Goal: Information Seeking & Learning: Learn about a topic

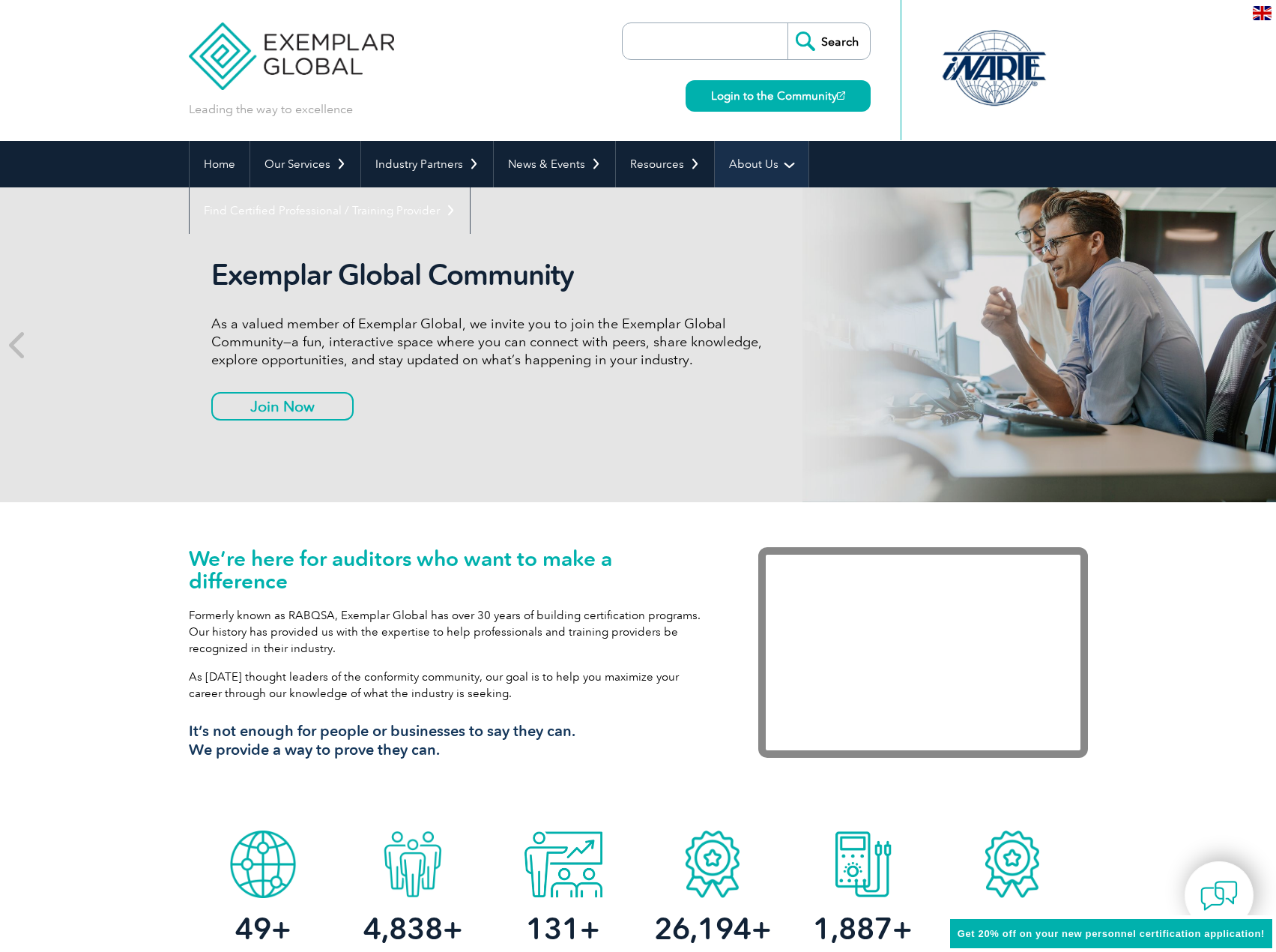
click at [727, 165] on link "About Us" at bounding box center [762, 164] width 93 height 47
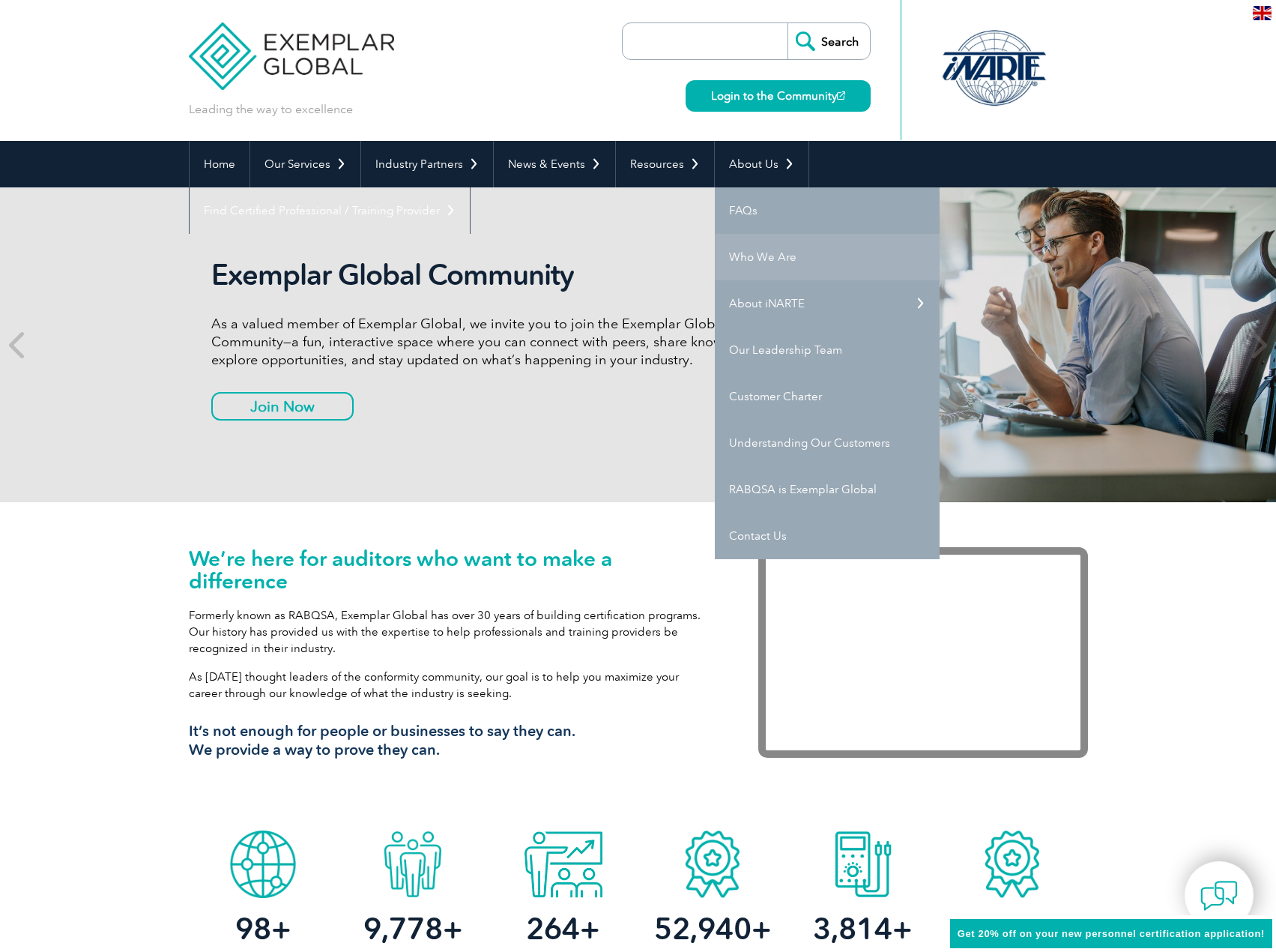
click at [757, 263] on link "Who We Are" at bounding box center [827, 257] width 225 height 47
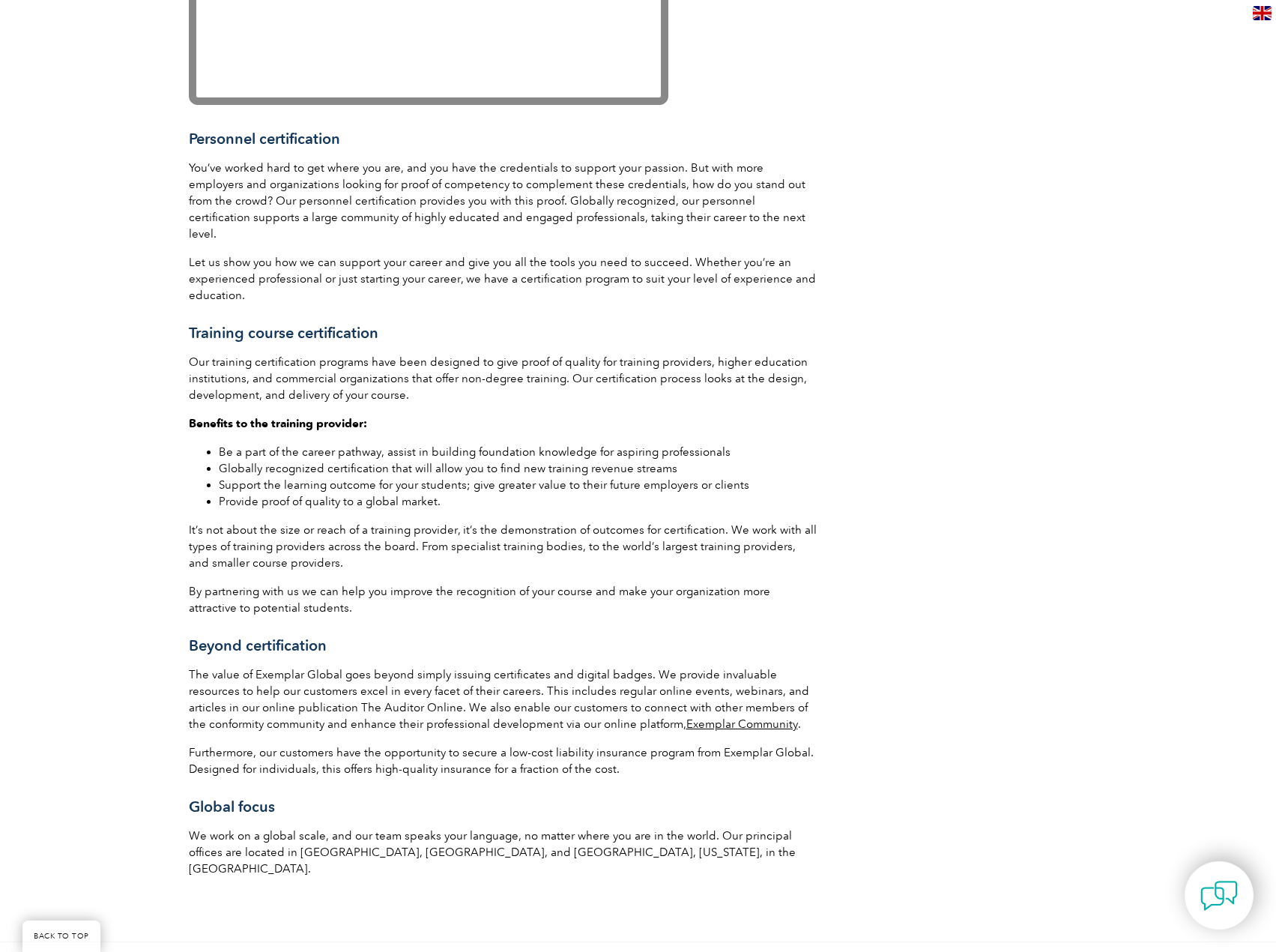
scroll to position [1948, 0]
